Goal: Task Accomplishment & Management: Complete application form

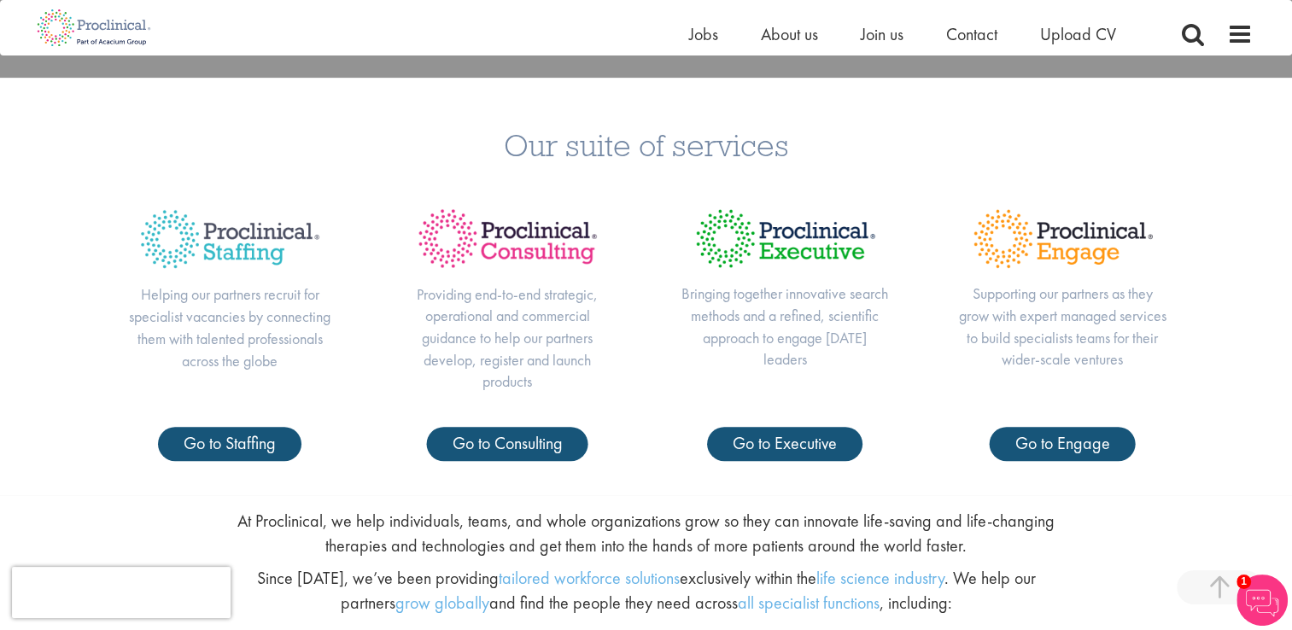
scroll to position [610, 0]
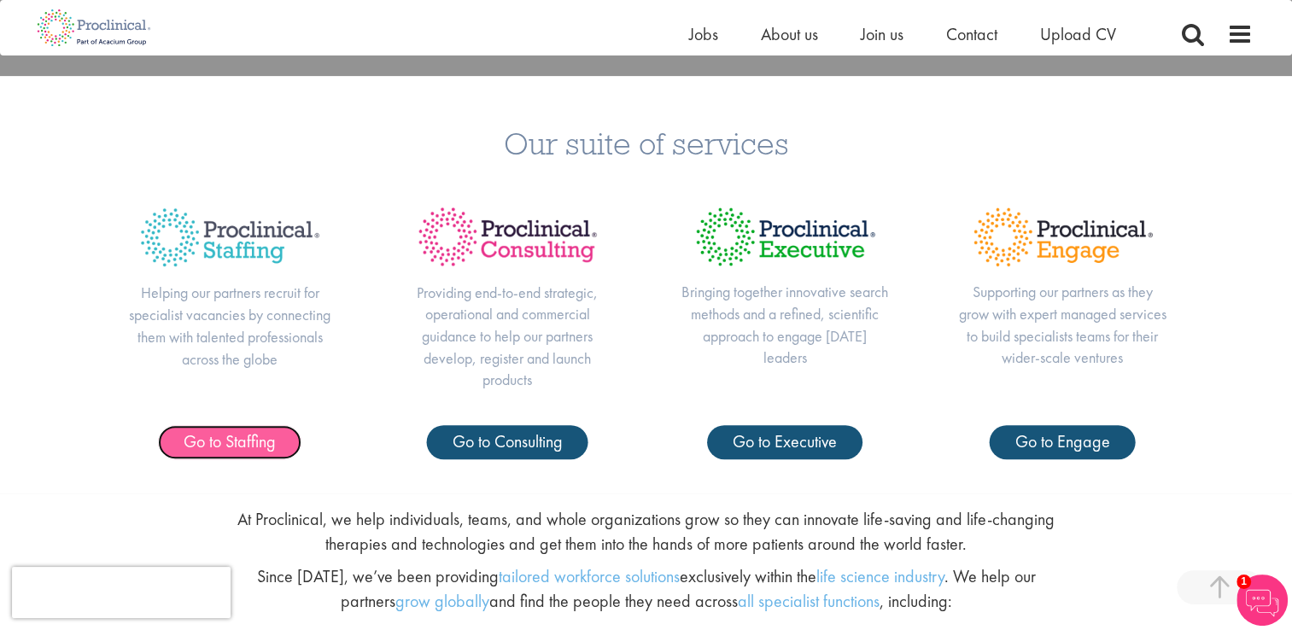
click at [233, 442] on span "Go to Staffing" at bounding box center [230, 441] width 92 height 22
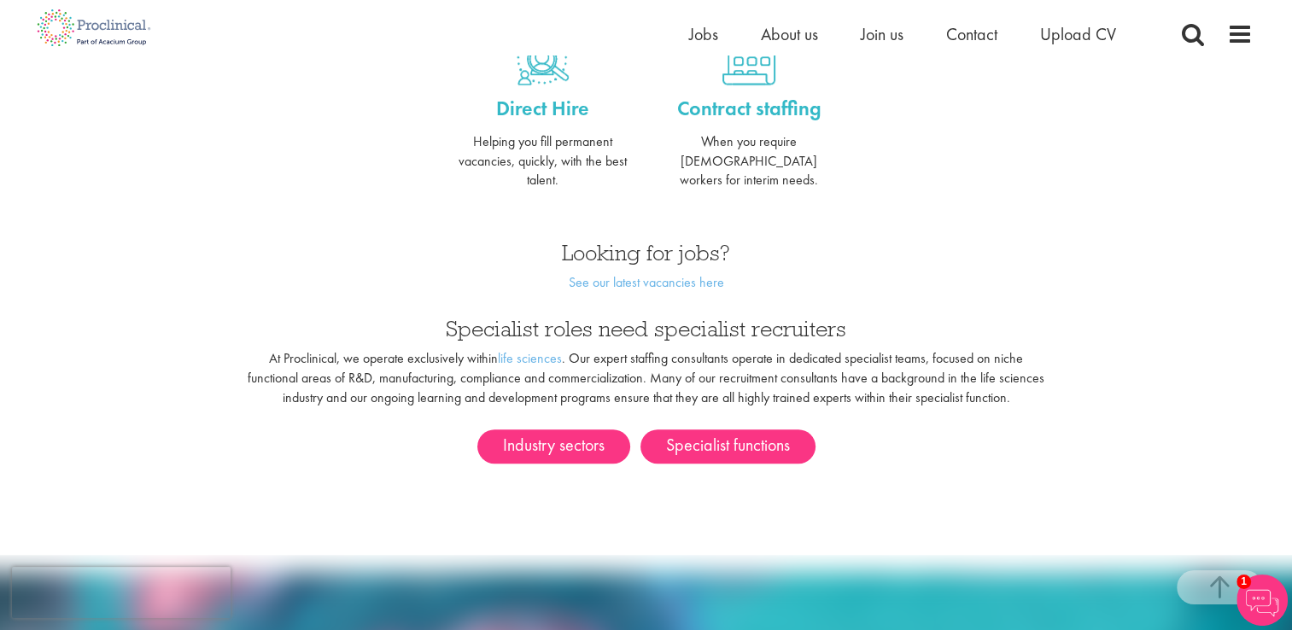
scroll to position [781, 0]
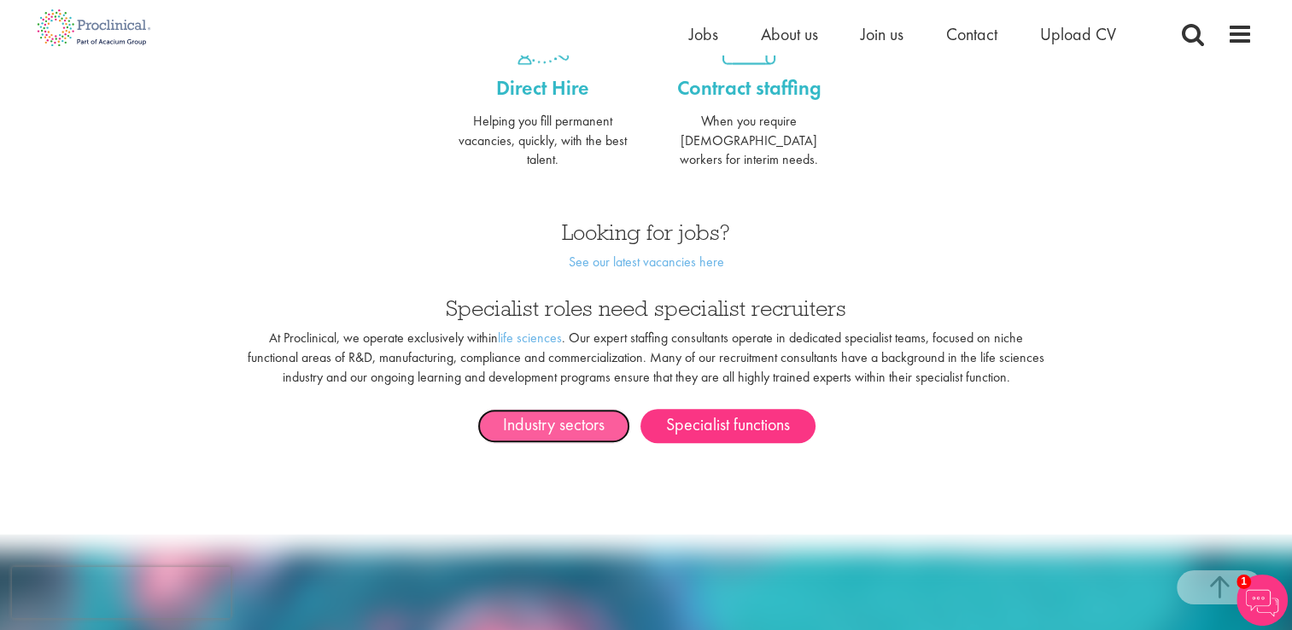
click at [551, 409] on link "Industry sectors" at bounding box center [553, 426] width 153 height 34
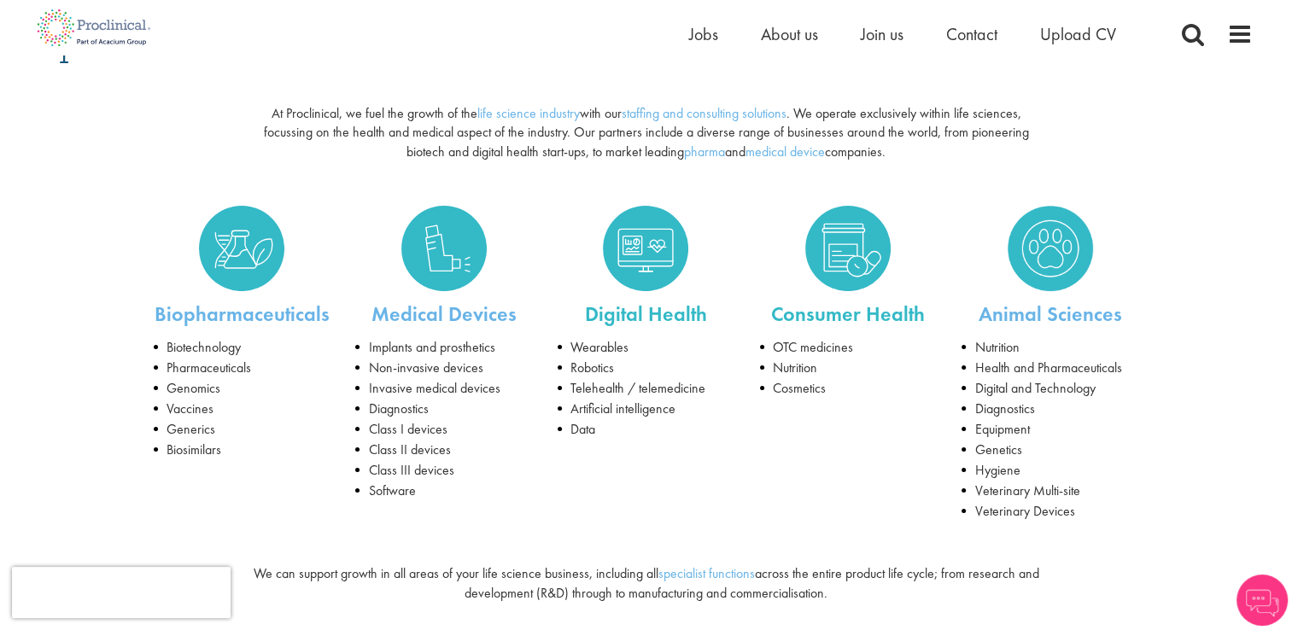
scroll to position [180, 0]
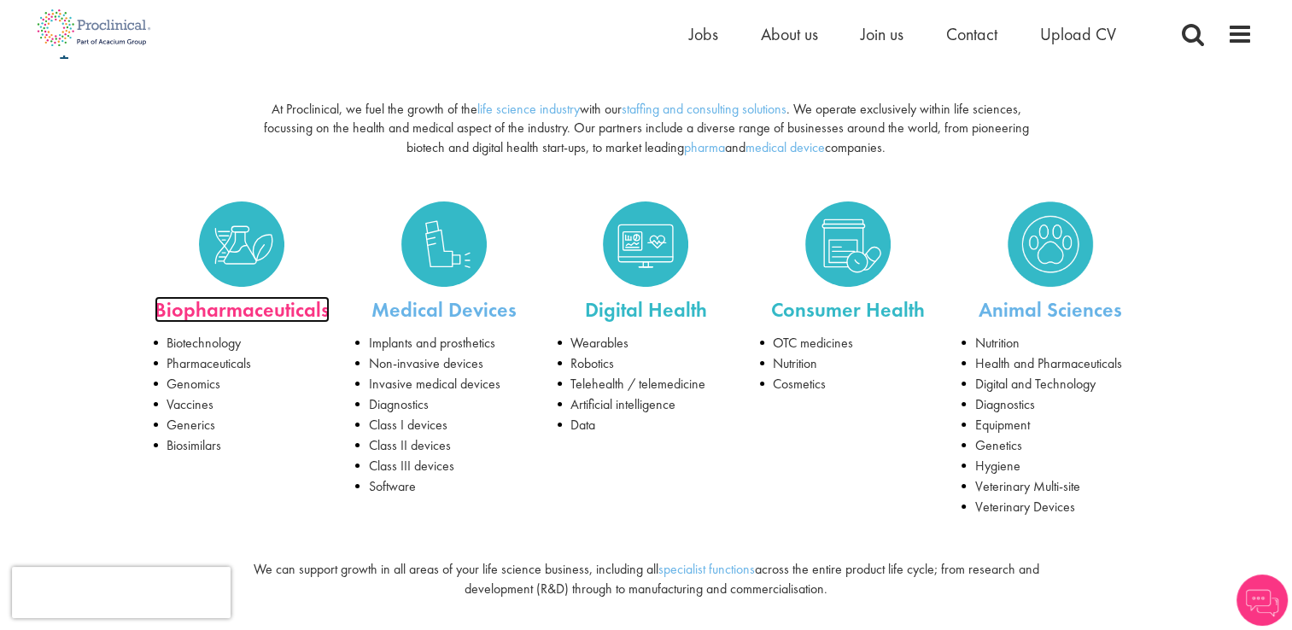
click at [223, 307] on link "Biopharmaceuticals" at bounding box center [242, 309] width 175 height 26
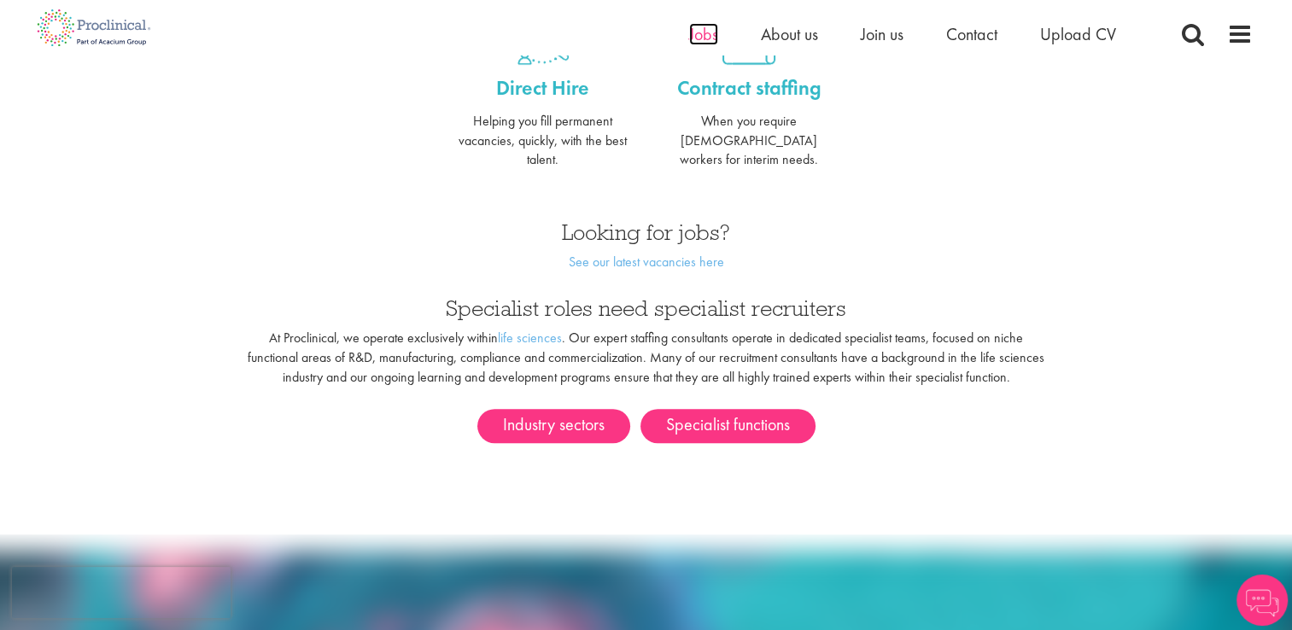
click at [704, 38] on span "Jobs" at bounding box center [703, 34] width 29 height 22
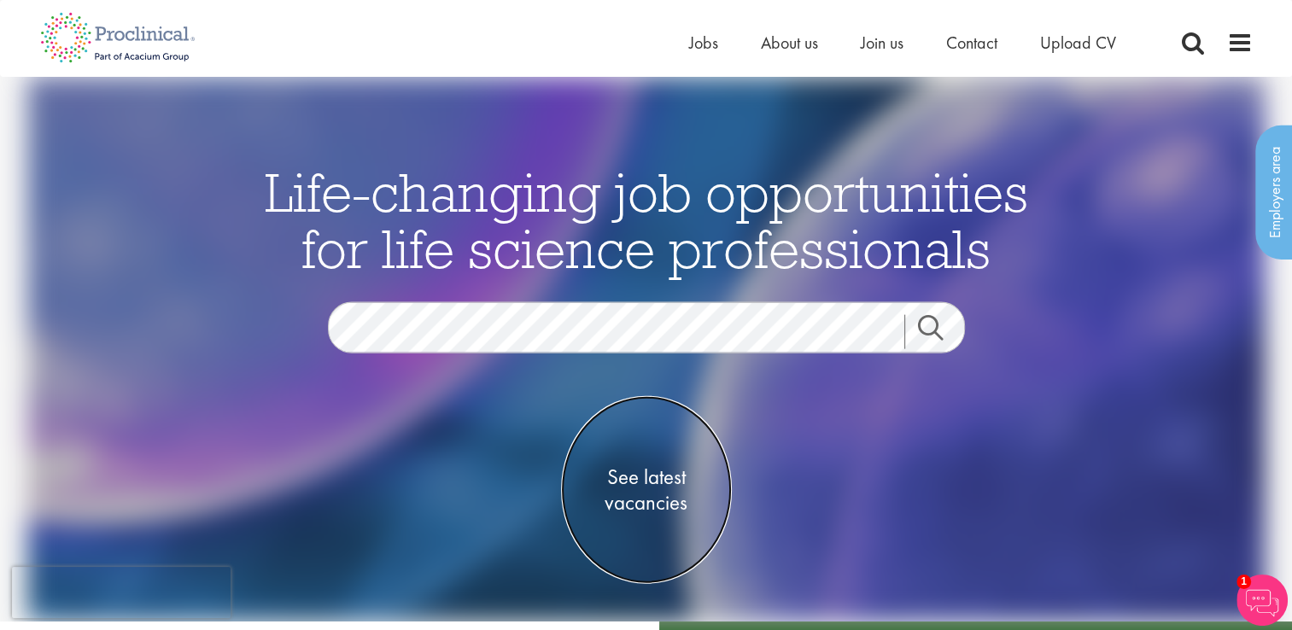
click at [631, 478] on span "See latest vacancies" at bounding box center [646, 489] width 171 height 51
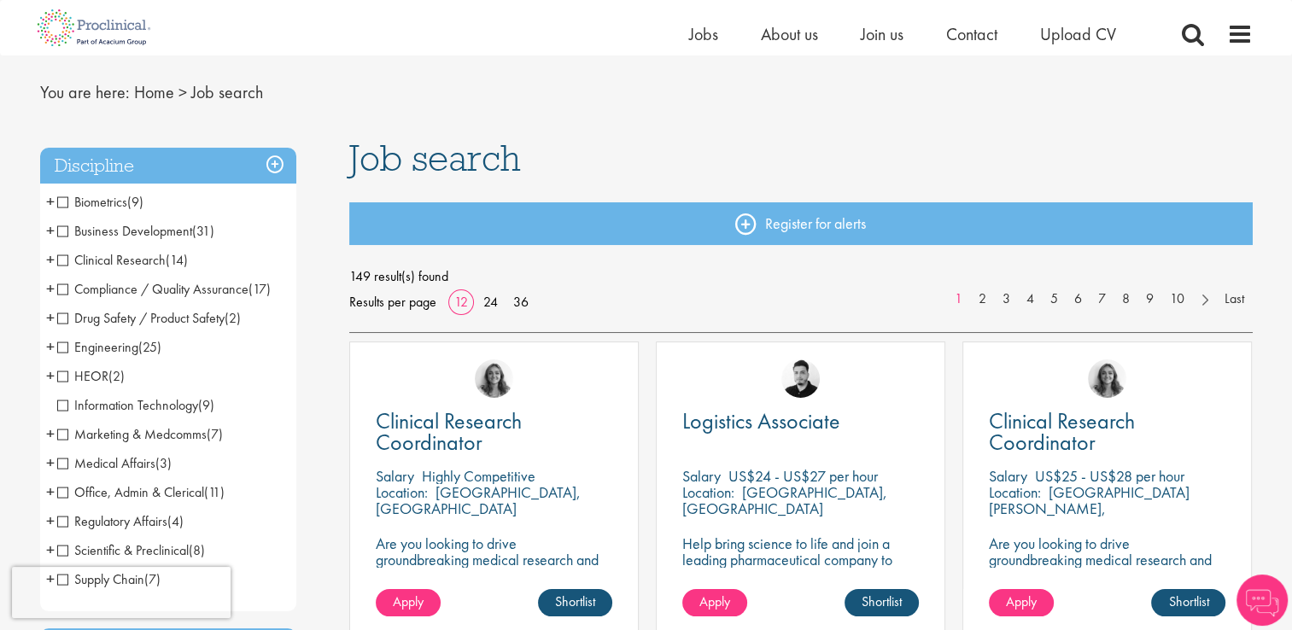
scroll to position [44, 0]
click at [59, 289] on span "Compliance / Quality Assurance" at bounding box center [152, 288] width 191 height 18
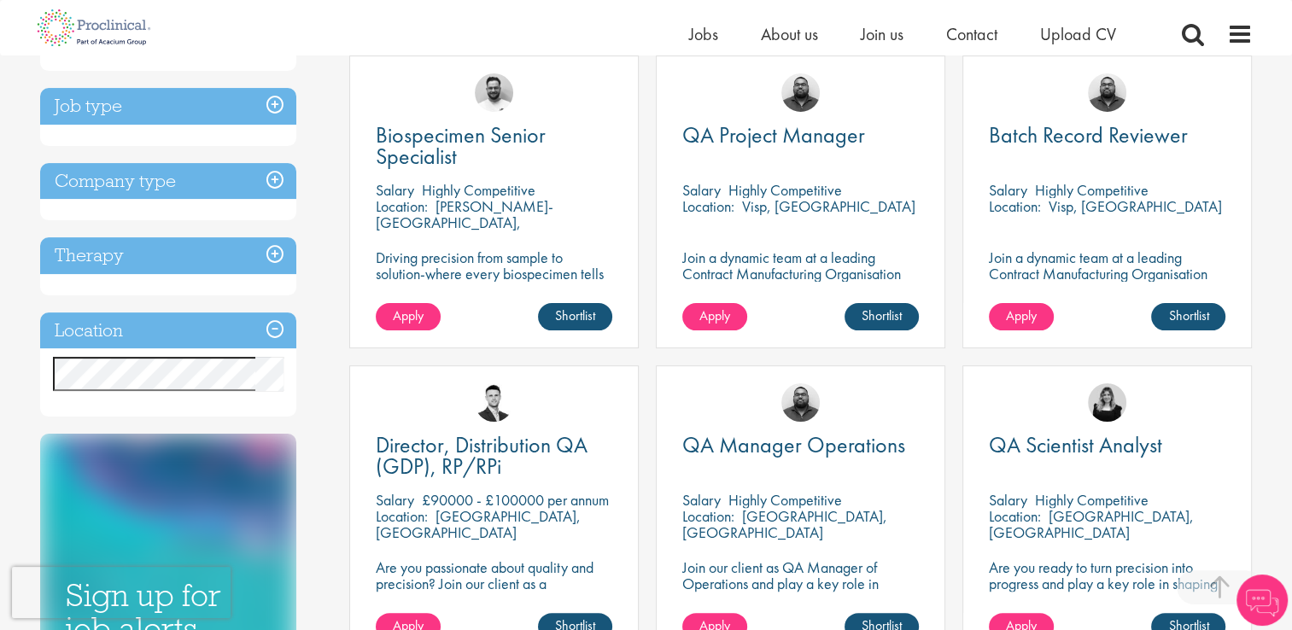
scroll to position [331, 0]
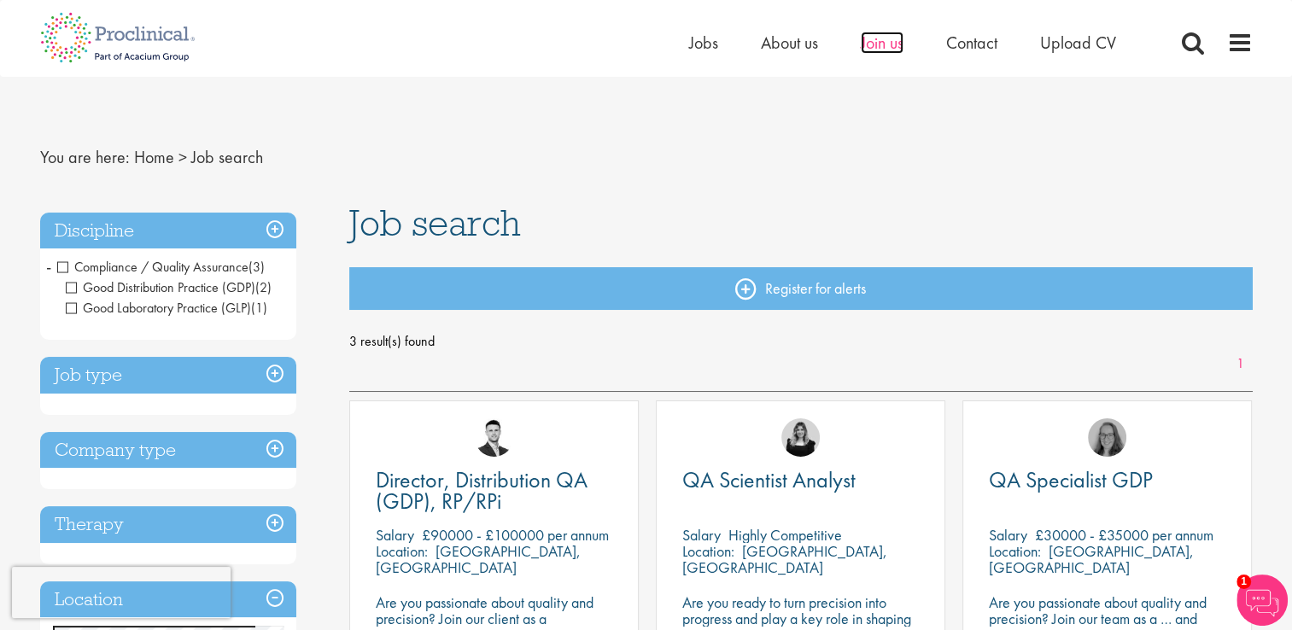
click at [875, 46] on span "Join us" at bounding box center [882, 43] width 43 height 22
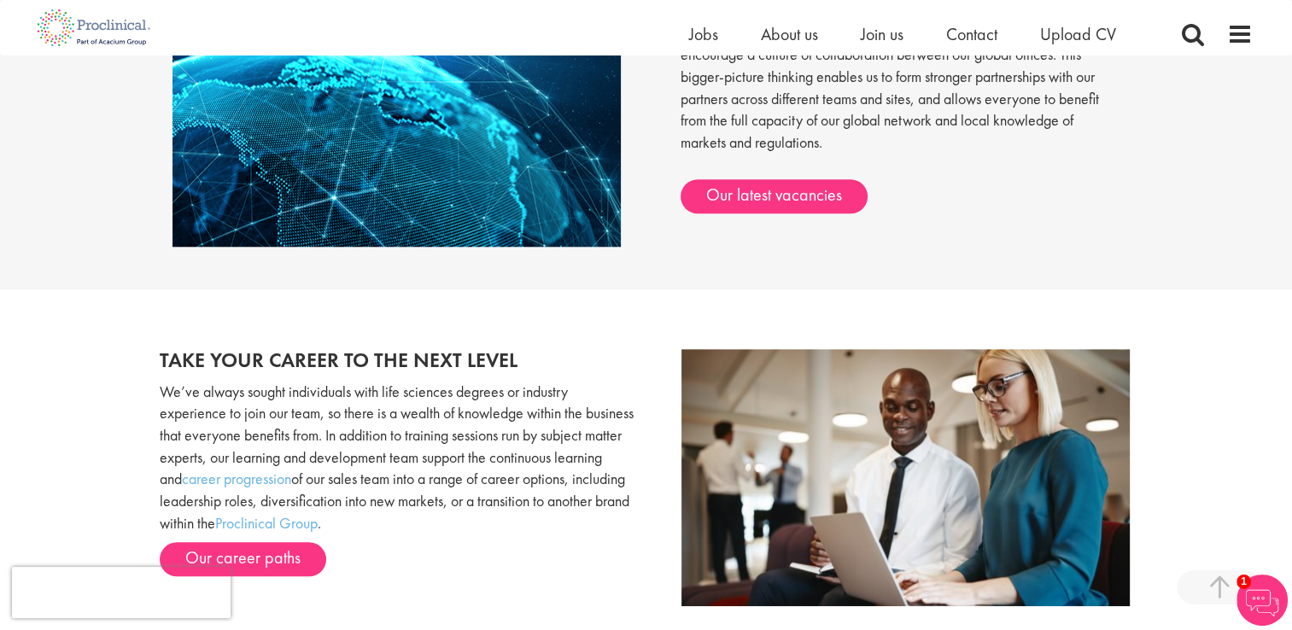
scroll to position [1499, 0]
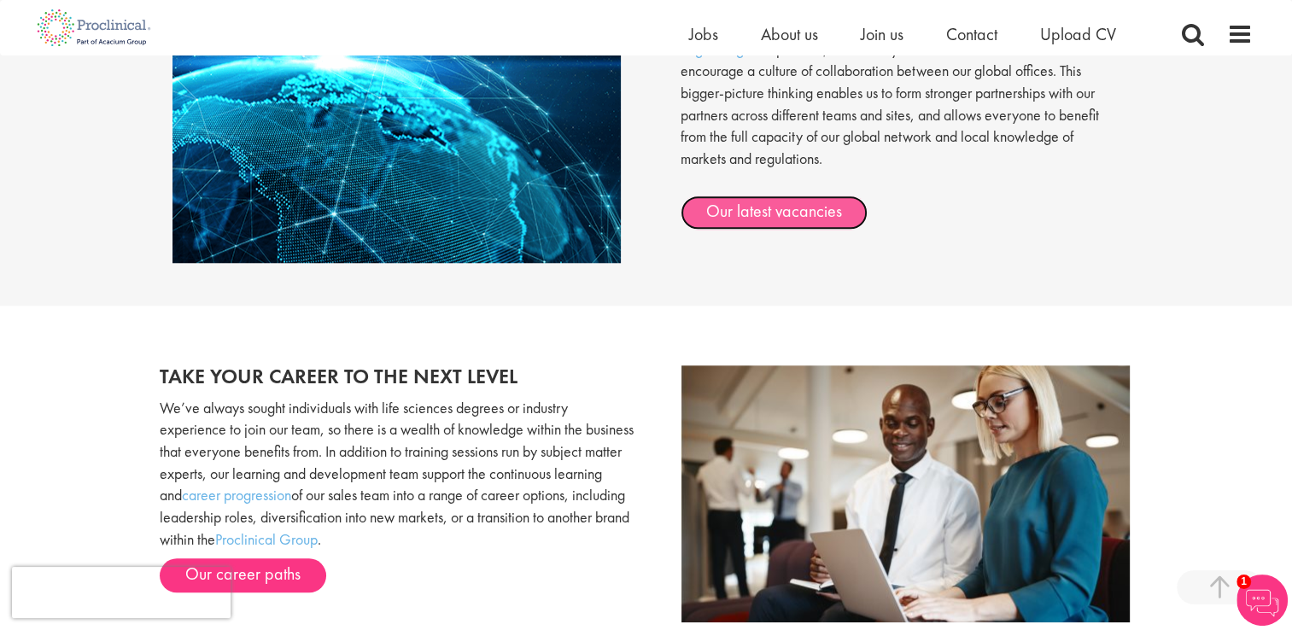
click at [781, 214] on link "Our latest vacancies" at bounding box center [774, 213] width 187 height 34
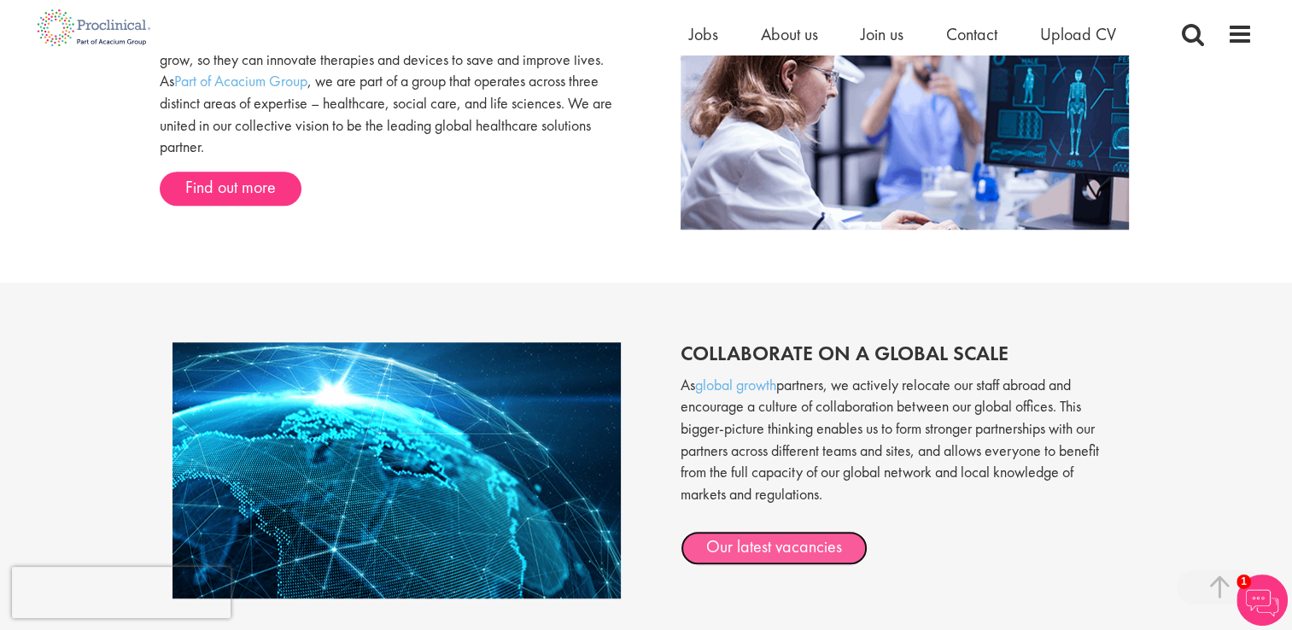
scroll to position [1103, 0]
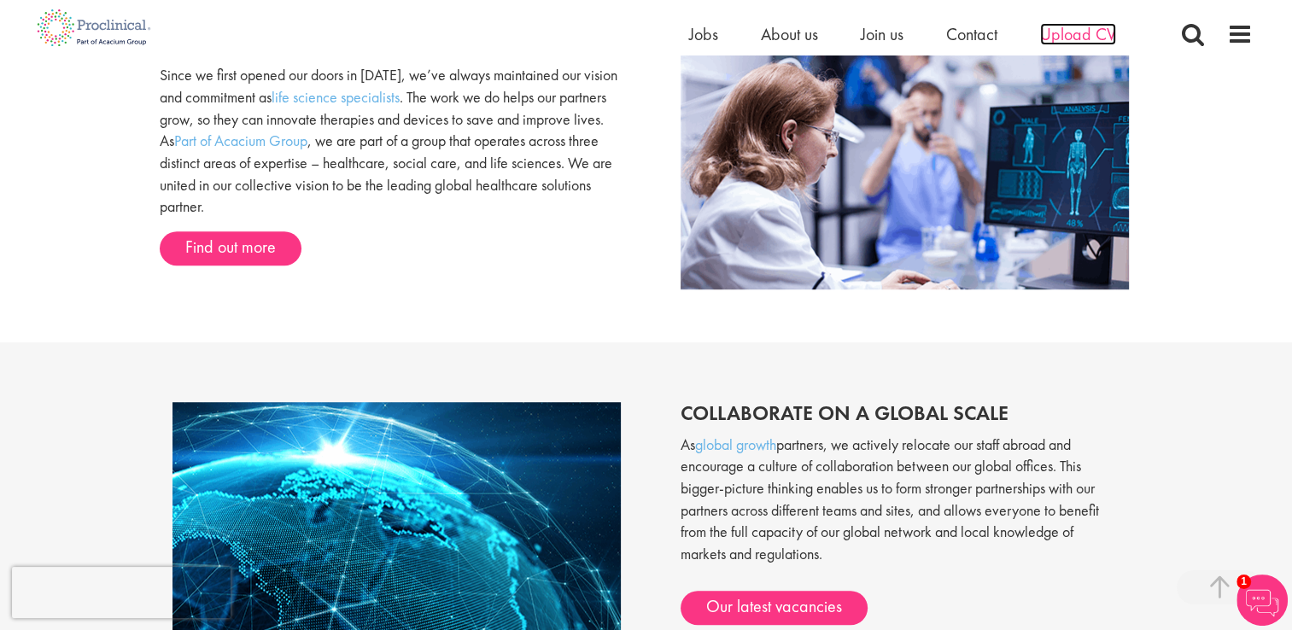
click at [1073, 34] on span "Upload CV" at bounding box center [1078, 34] width 76 height 22
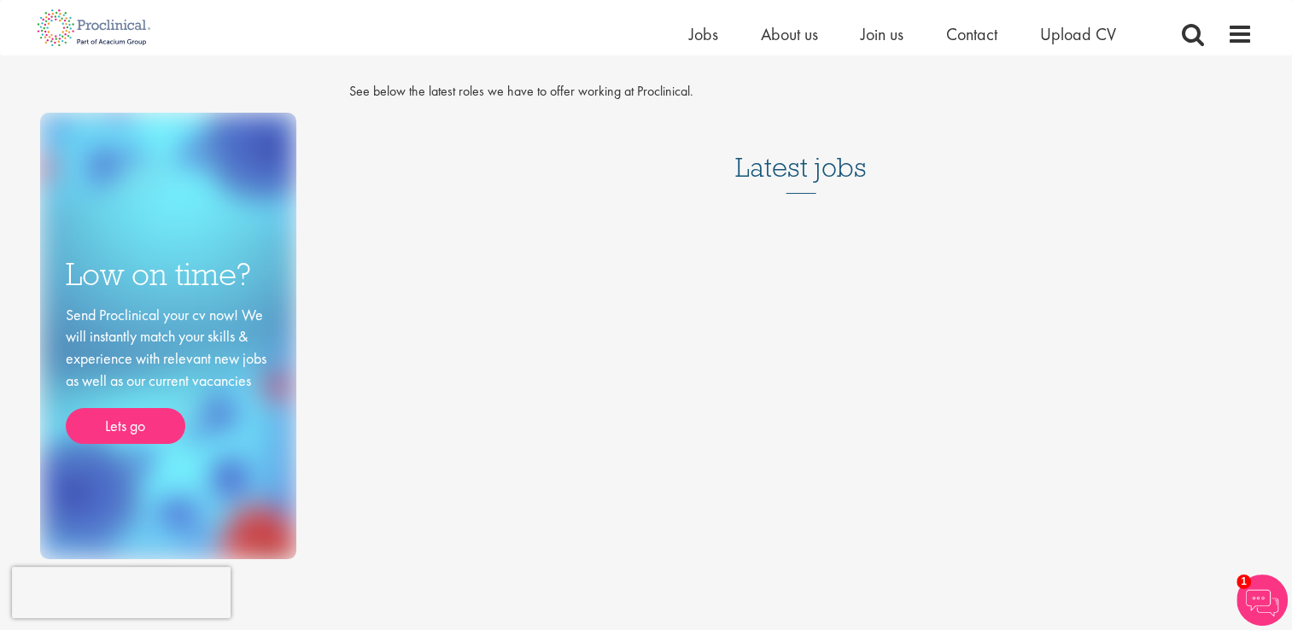
scroll to position [31, 0]
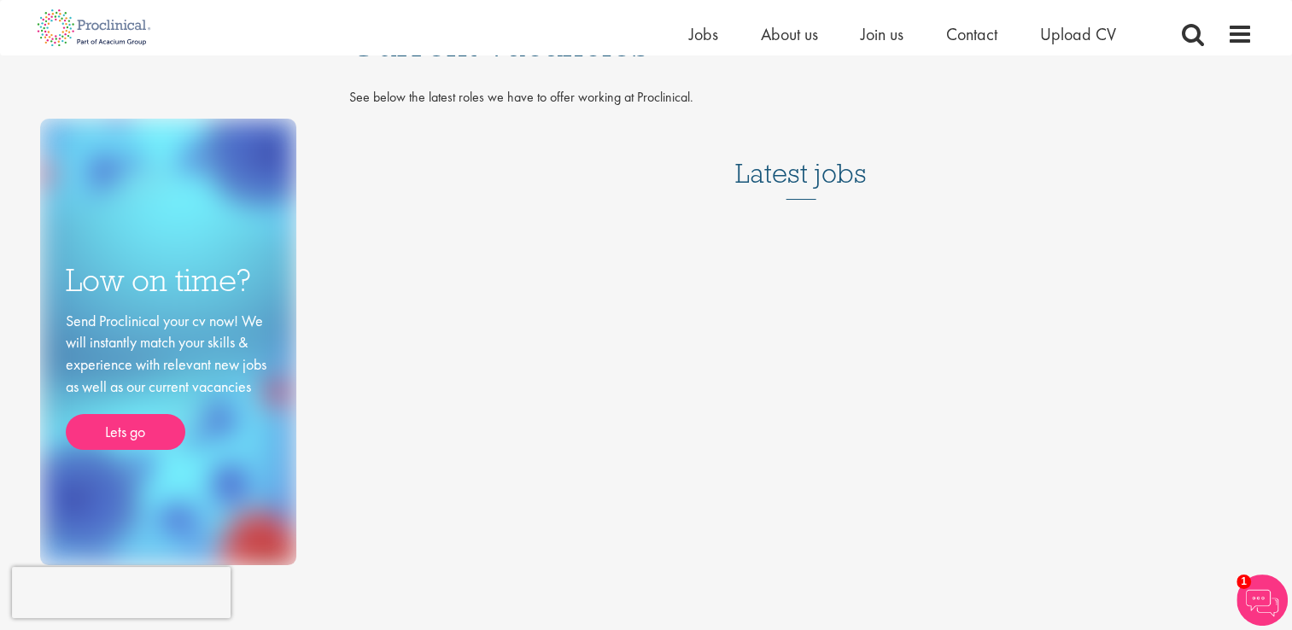
click at [809, 170] on h3 "Latest jobs" at bounding box center [801, 158] width 132 height 84
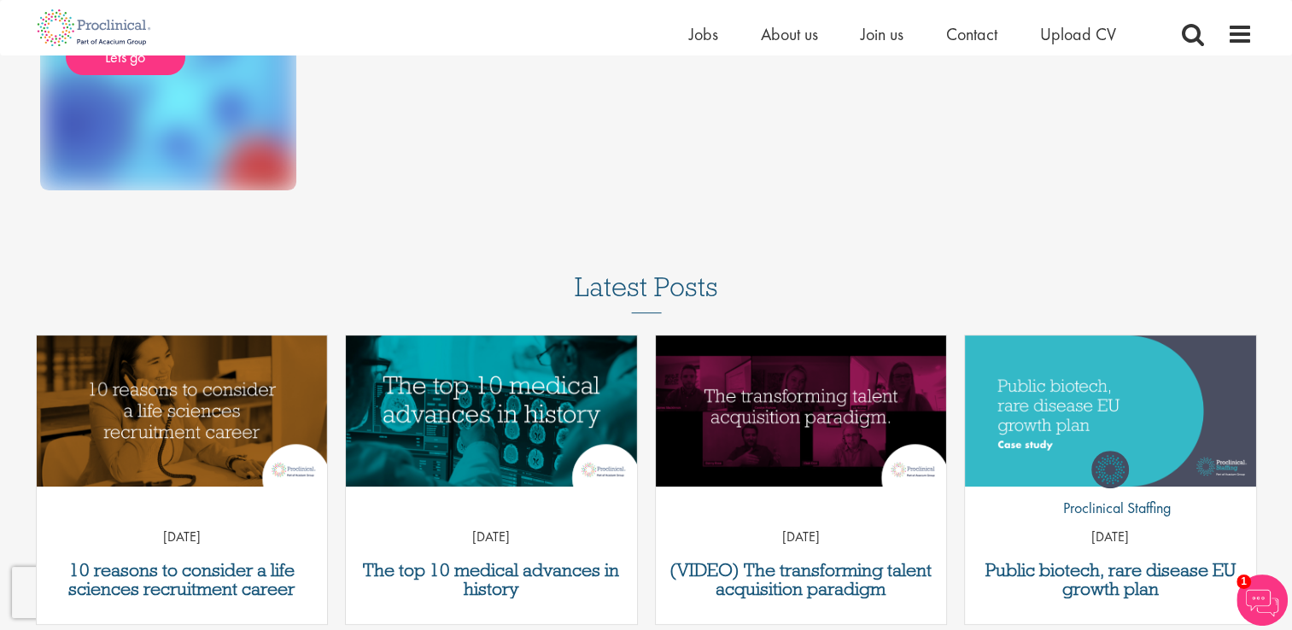
scroll to position [460, 0]
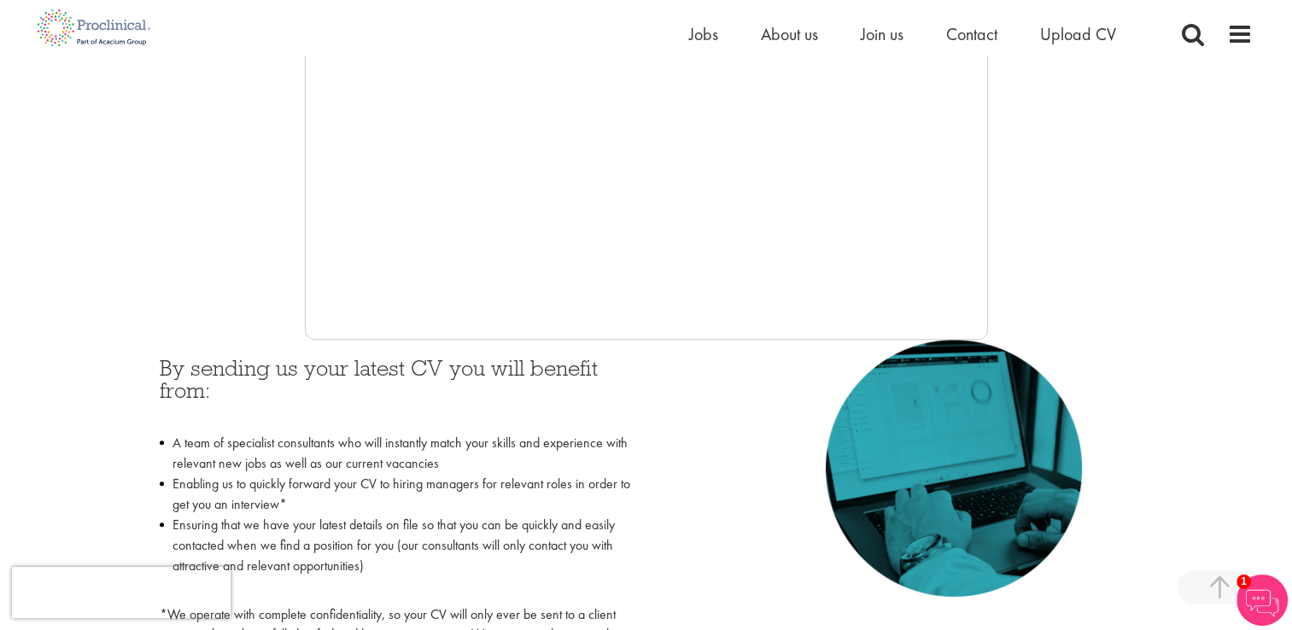
scroll to position [523, 0]
